Goal: Information Seeking & Learning: Get advice/opinions

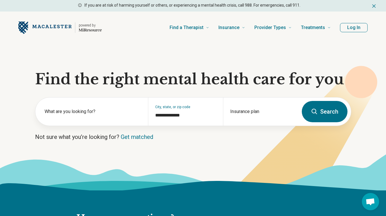
click at [329, 113] on button "Search" at bounding box center [325, 111] width 46 height 21
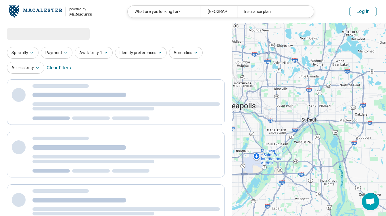
select select "***"
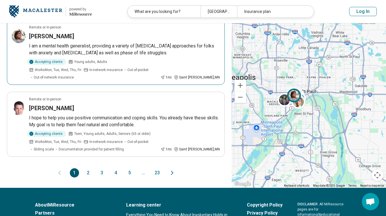
scroll to position [612, 0]
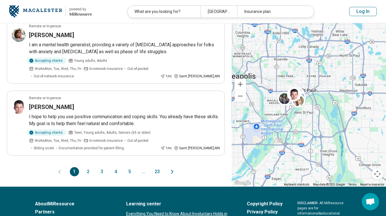
click at [87, 167] on button "2" at bounding box center [88, 171] width 9 height 9
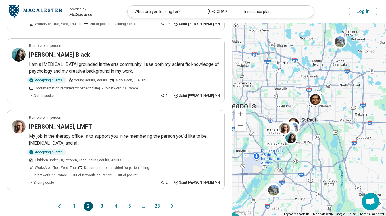
click at [102, 202] on button "3" at bounding box center [101, 206] width 9 height 9
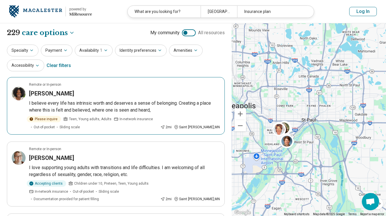
click at [64, 96] on h3 "Asha Williams" at bounding box center [51, 93] width 45 height 8
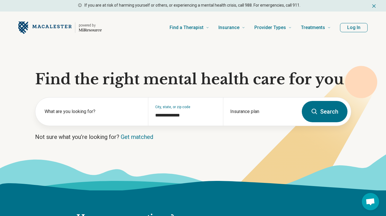
click at [336, 113] on button "Search" at bounding box center [325, 111] width 46 height 21
select select "***"
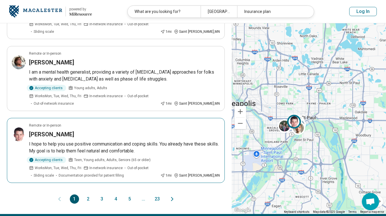
scroll to position [586, 0]
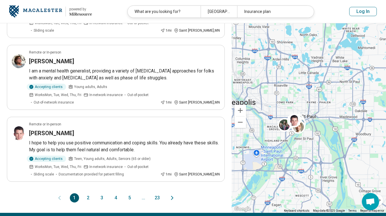
click at [88, 193] on button "2" at bounding box center [88, 197] width 9 height 9
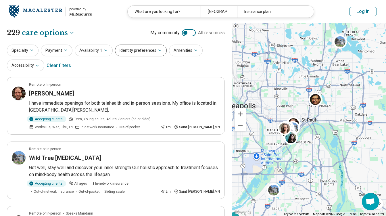
click at [132, 48] on button "Identity preferences" at bounding box center [141, 51] width 52 height 12
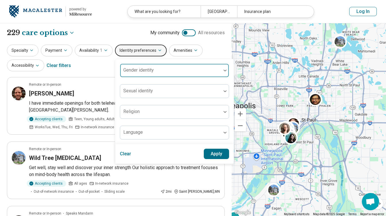
click at [144, 68] on label "Gender identity" at bounding box center [138, 69] width 30 height 5
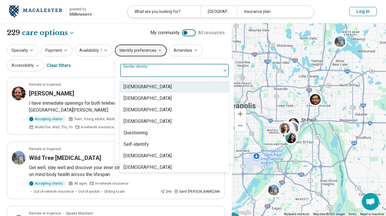
click at [176, 59] on div "Cisgender Man, 1 of 8. 8 results available. Use Up and Down to choose options, …" at bounding box center [174, 111] width 119 height 105
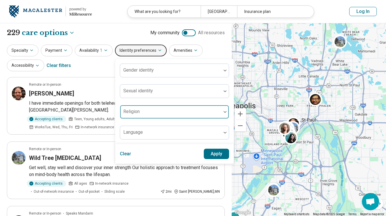
click at [224, 112] on img at bounding box center [225, 112] width 3 height 2
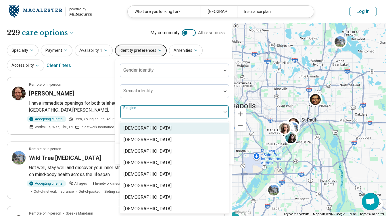
click at [217, 47] on div "Specialty Payment Availability 1 Identity preferences Gender identity Sexual id…" at bounding box center [116, 59] width 218 height 28
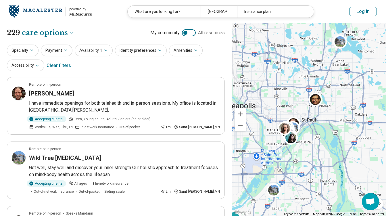
click at [193, 31] on div at bounding box center [189, 32] width 14 height 7
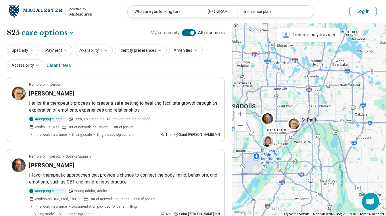
click at [184, 32] on div at bounding box center [189, 32] width 14 height 7
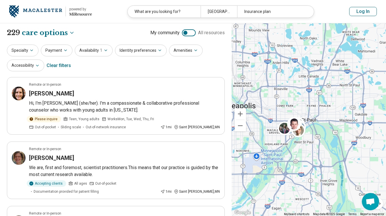
click at [195, 33] on div at bounding box center [189, 32] width 14 height 7
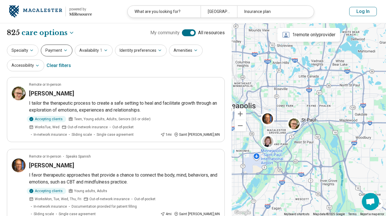
click at [52, 53] on button "Payment" at bounding box center [57, 51] width 32 height 12
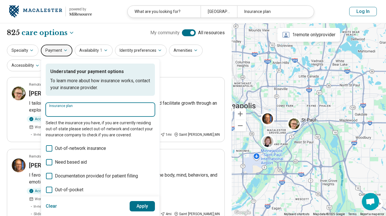
click at [60, 110] on input "Insurance plan" at bounding box center [100, 111] width 102 height 7
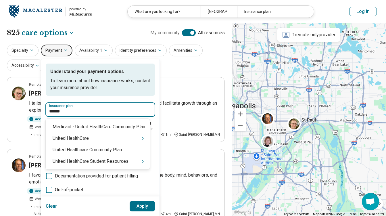
type input "******"
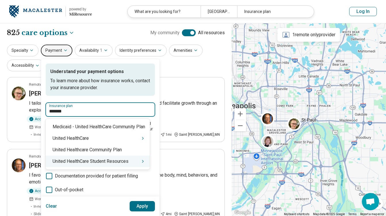
click at [95, 163] on div "United HealthCare Student Resources" at bounding box center [98, 162] width 104 height 12
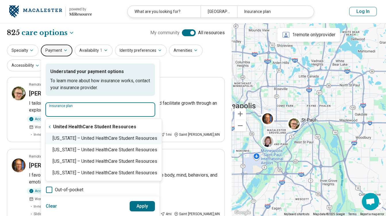
click at [115, 139] on div "Minnesota – United HealthCare Student Resources" at bounding box center [104, 139] width 116 height 12
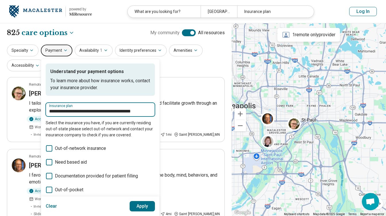
type input "**********"
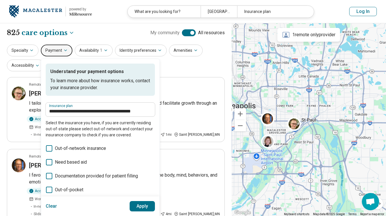
click at [144, 206] on button "Apply" at bounding box center [143, 206] width 26 height 10
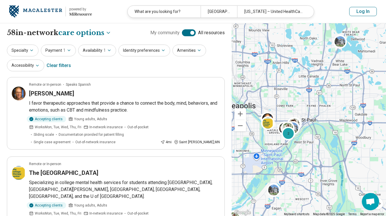
click at [184, 32] on div at bounding box center [189, 32] width 14 height 7
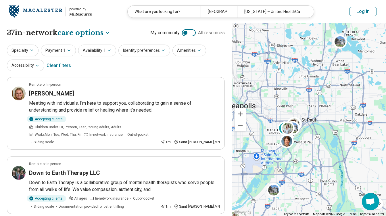
click at [194, 33] on div at bounding box center [189, 32] width 14 height 7
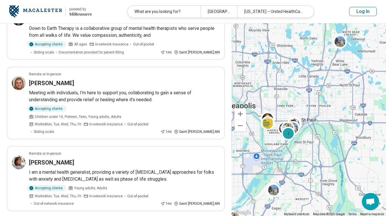
scroll to position [292, 0]
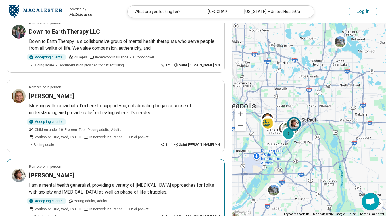
click at [67, 171] on h3 "Shelley Berven" at bounding box center [51, 175] width 45 height 8
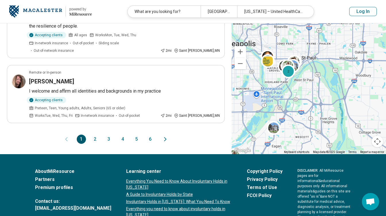
scroll to position [644, 0]
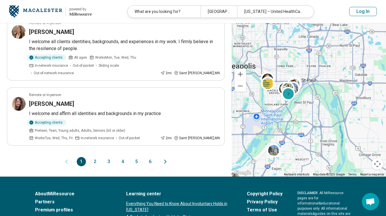
click at [97, 157] on button "2" at bounding box center [95, 161] width 9 height 9
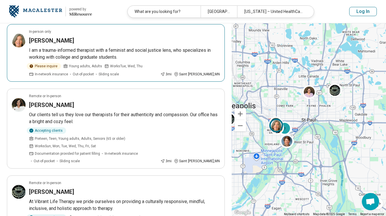
scroll to position [565, 0]
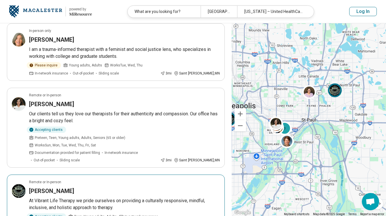
click at [89, 187] on div "[PERSON_NAME]" at bounding box center [124, 191] width 191 height 8
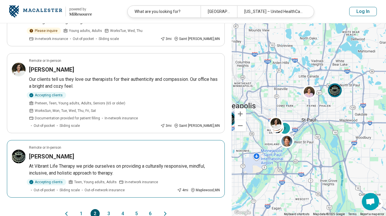
scroll to position [610, 0]
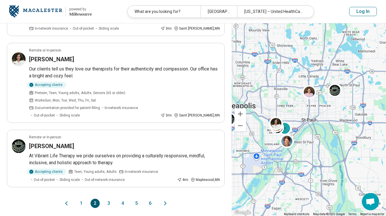
click at [109, 199] on button "3" at bounding box center [108, 203] width 9 height 9
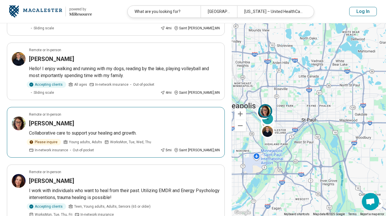
scroll to position [579, 0]
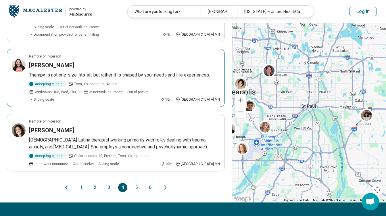
scroll to position [584, 0]
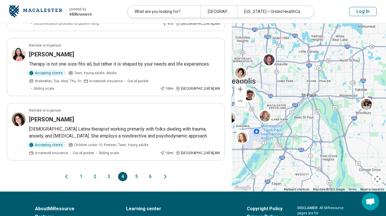
click at [136, 172] on button "5" at bounding box center [136, 176] width 9 height 9
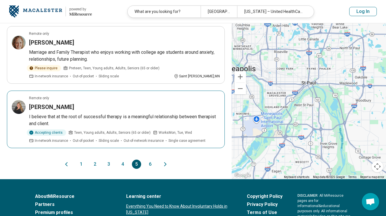
scroll to position [586, 0]
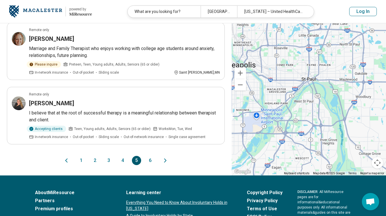
click at [150, 156] on button "6" at bounding box center [150, 160] width 9 height 9
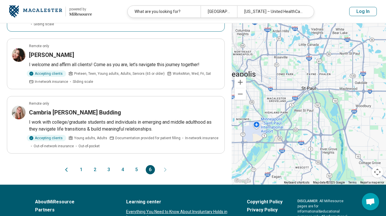
scroll to position [426, 0]
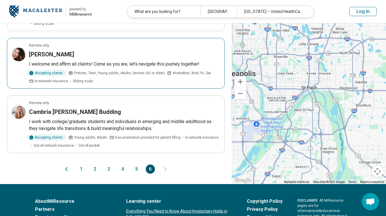
click at [57, 53] on h3 "Brandy fountain" at bounding box center [51, 54] width 45 height 8
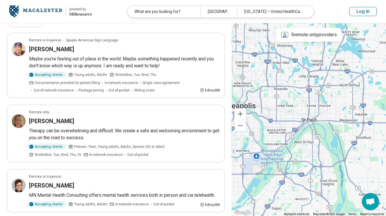
scroll to position [0, 0]
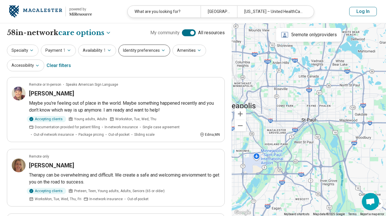
click at [136, 49] on button "Identity preferences" at bounding box center [144, 51] width 52 height 12
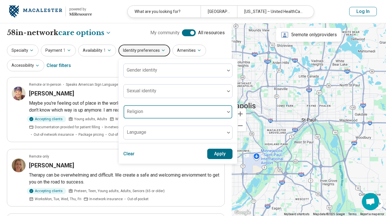
click at [152, 115] on div at bounding box center [174, 114] width 97 height 8
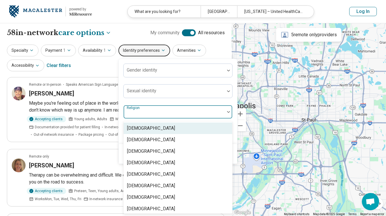
click at [119, 75] on div "Gender identity Sexual identity Agnosticism, 1 of 15. 15 results available. Use…" at bounding box center [178, 101] width 118 height 85
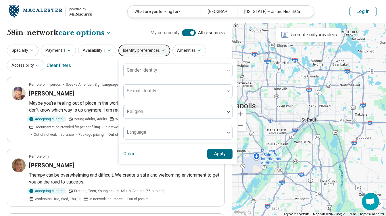
click at [131, 152] on button "Clear" at bounding box center [129, 154] width 12 height 10
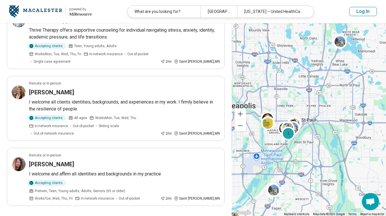
scroll to position [588, 0]
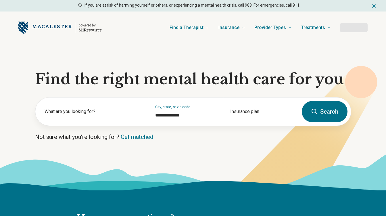
type input "**********"
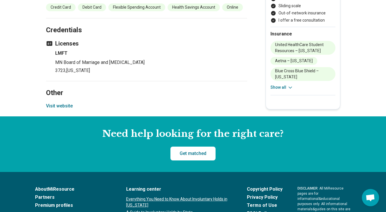
scroll to position [659, 0]
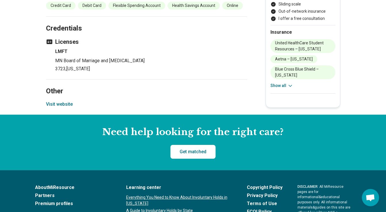
click at [68, 101] on button "Visit website" at bounding box center [59, 104] width 27 height 7
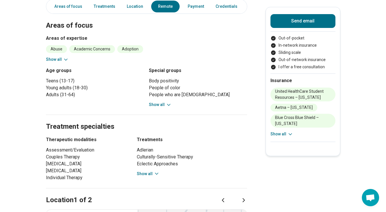
scroll to position [0, 0]
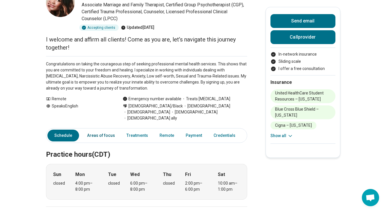
scroll to position [47, 0]
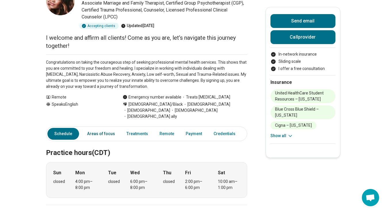
click at [107, 128] on link "Areas of focus" at bounding box center [101, 134] width 35 height 12
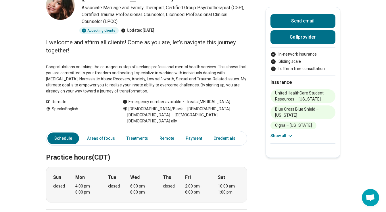
scroll to position [18, 4]
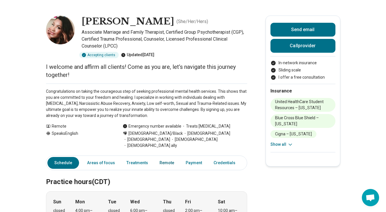
click at [165, 157] on link "Remote" at bounding box center [167, 163] width 22 height 12
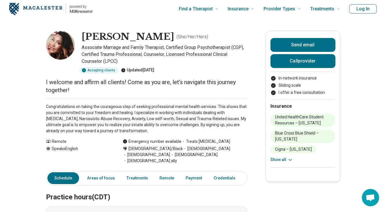
scroll to position [0, 4]
